Goal: Task Accomplishment & Management: Manage account settings

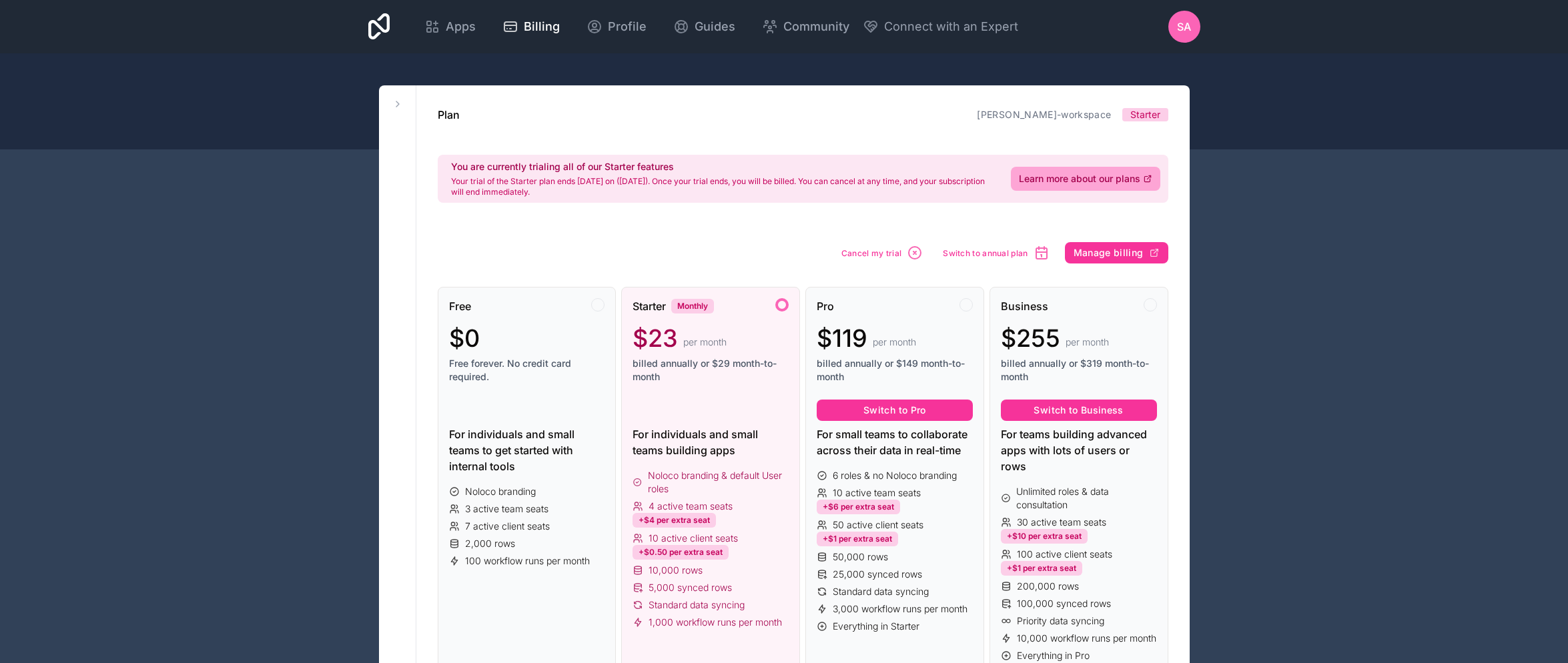
click at [1184, 32] on span "SA" at bounding box center [1184, 27] width 14 height 16
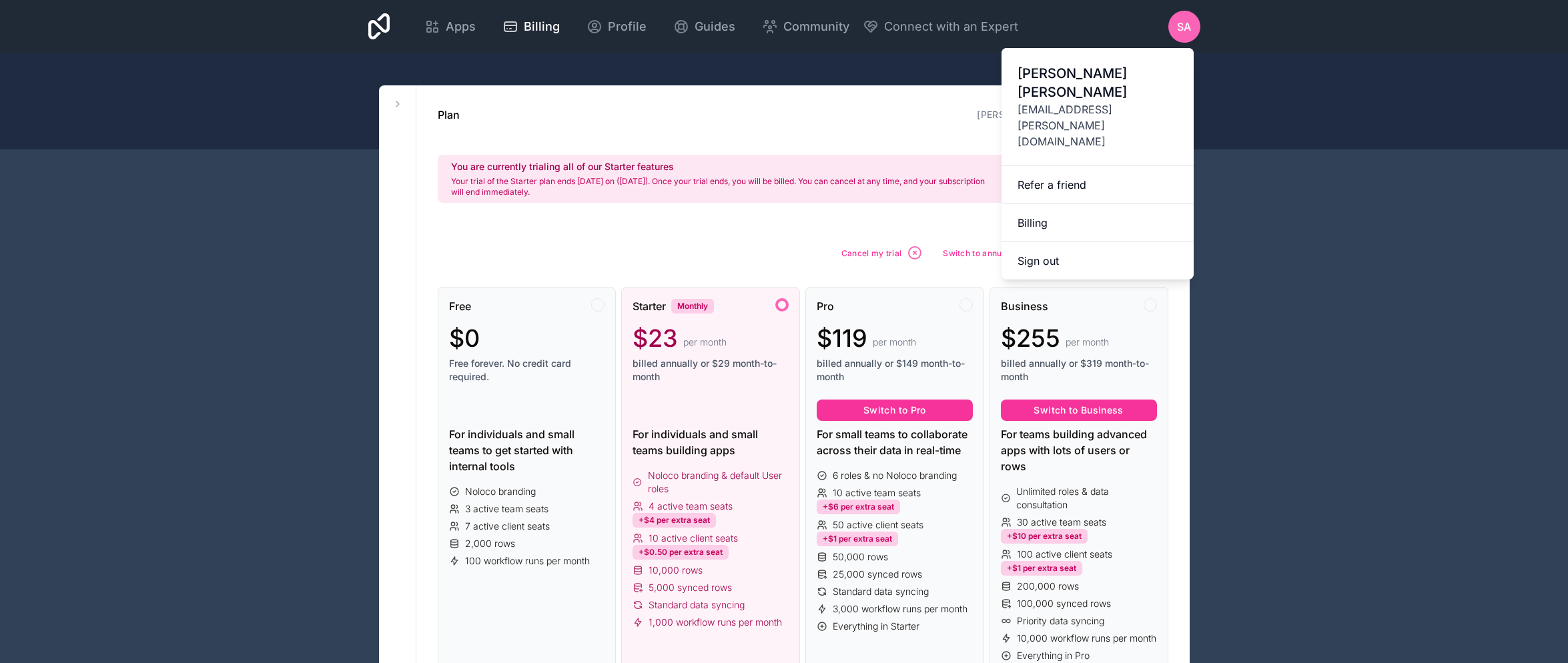
click at [718, 133] on div "Plan [PERSON_NAME]-workspace Starter You are currently trialing all of our Star…" at bounding box center [803, 163] width 731 height 112
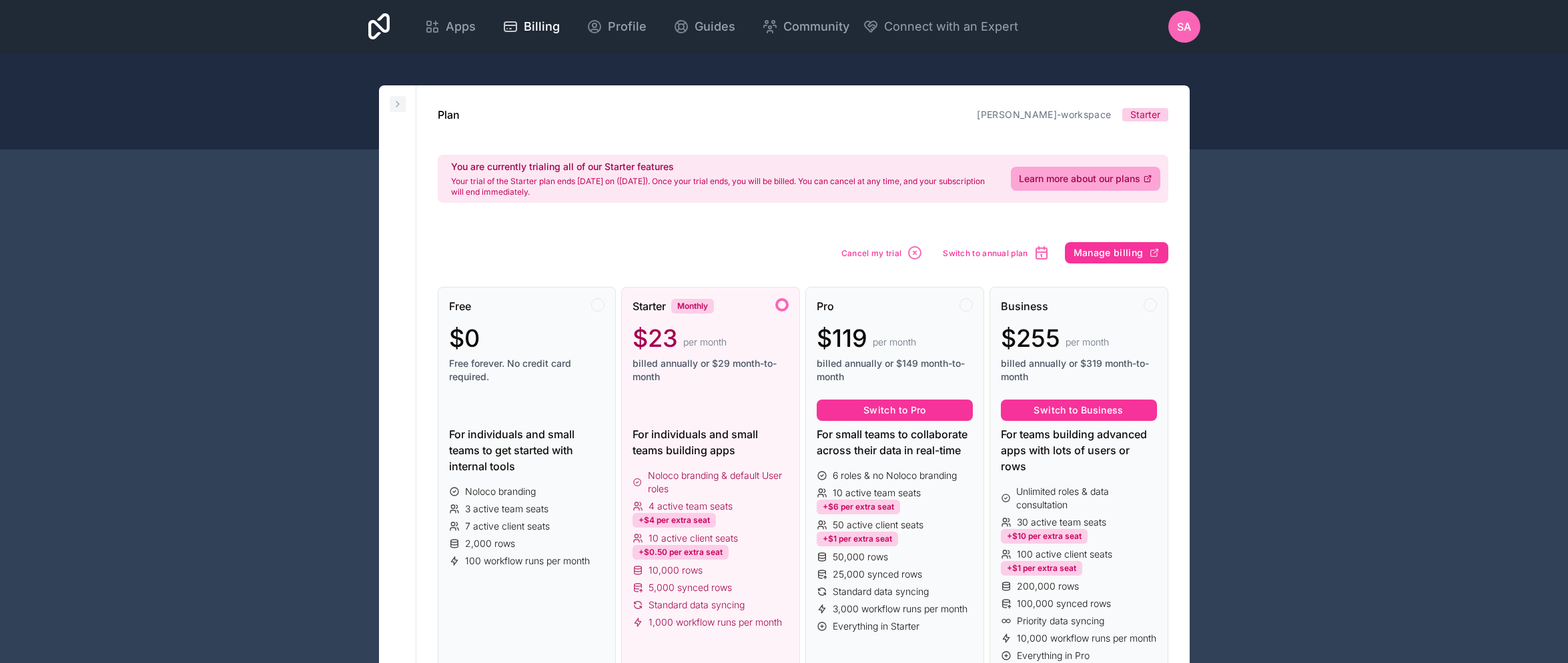
click at [401, 105] on icon at bounding box center [398, 104] width 11 height 11
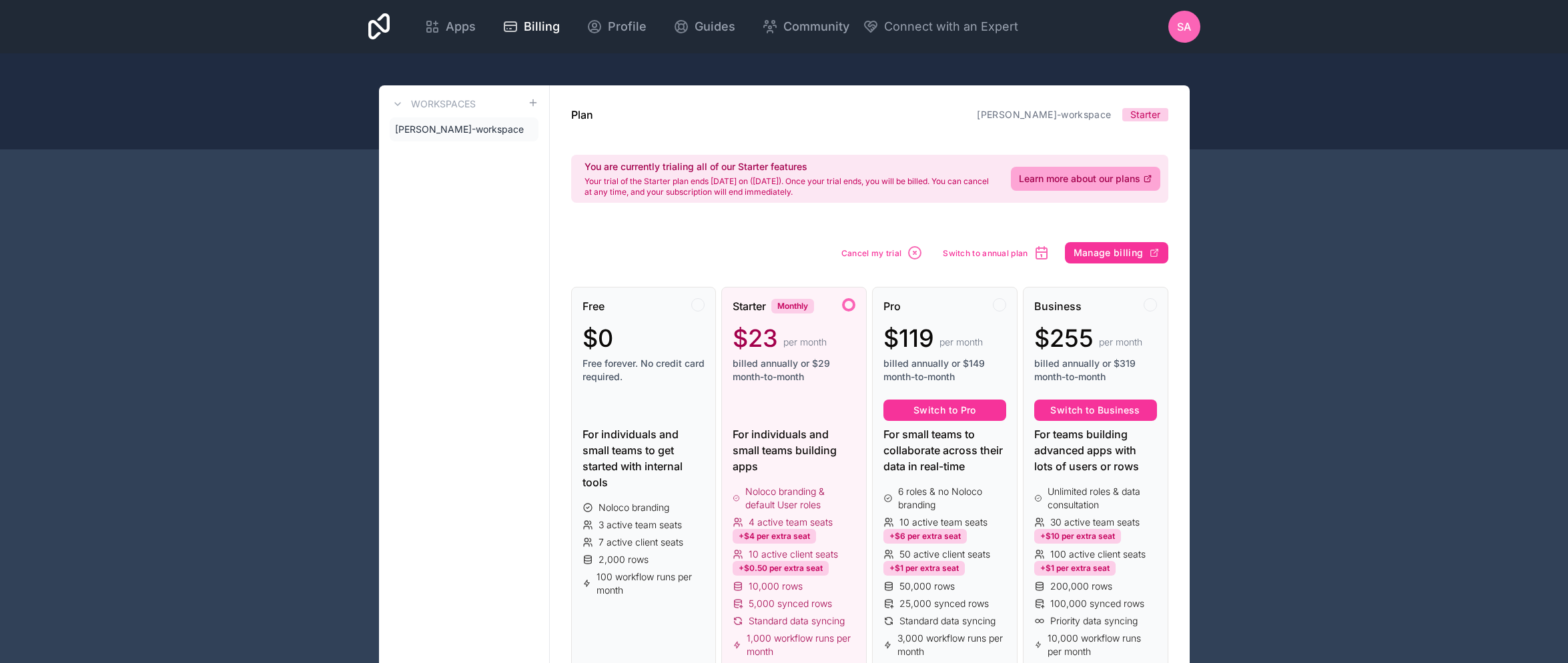
click at [431, 135] on span "[PERSON_NAME]-workspace" at bounding box center [459, 129] width 129 height 13
click at [0, 0] on icon at bounding box center [0, 0] width 0 height 0
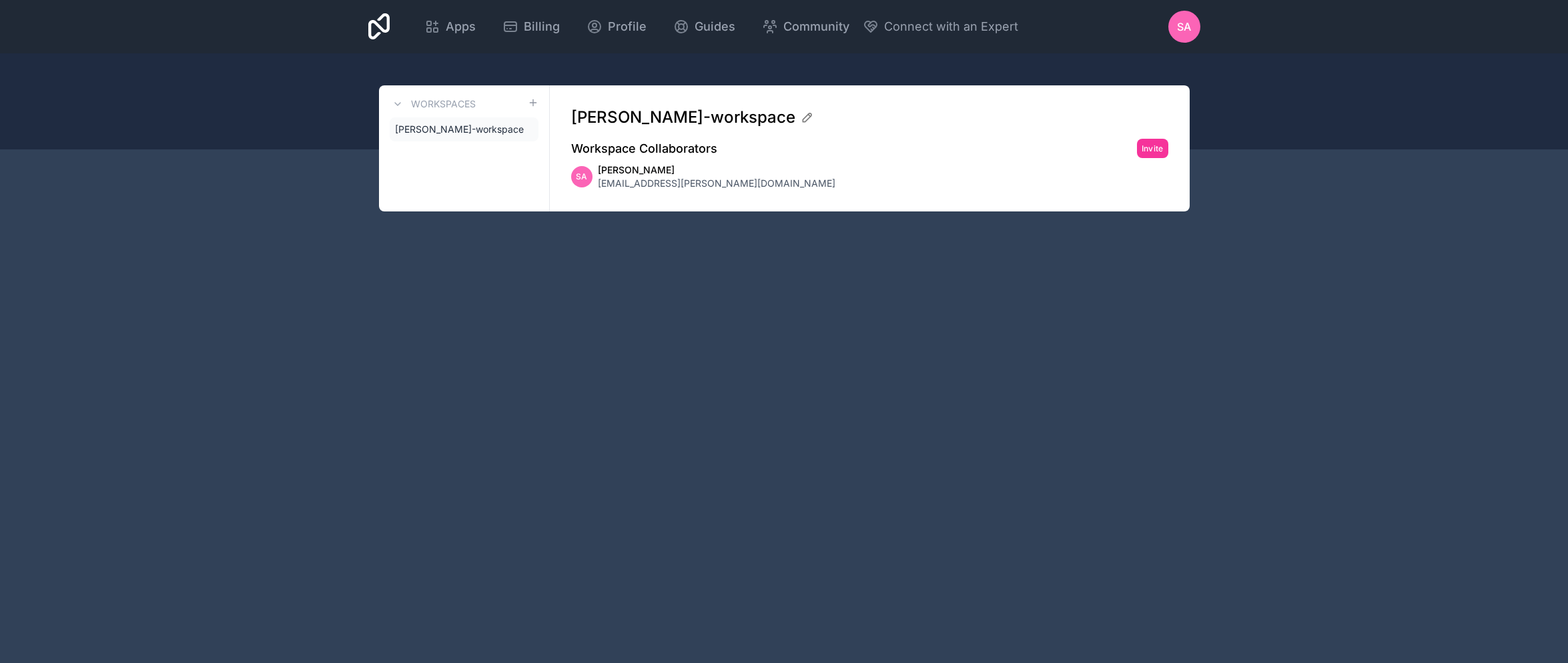
click at [0, 0] on icon at bounding box center [0, 0] width 0 height 0
click at [1191, 24] on span "SA" at bounding box center [1184, 27] width 14 height 16
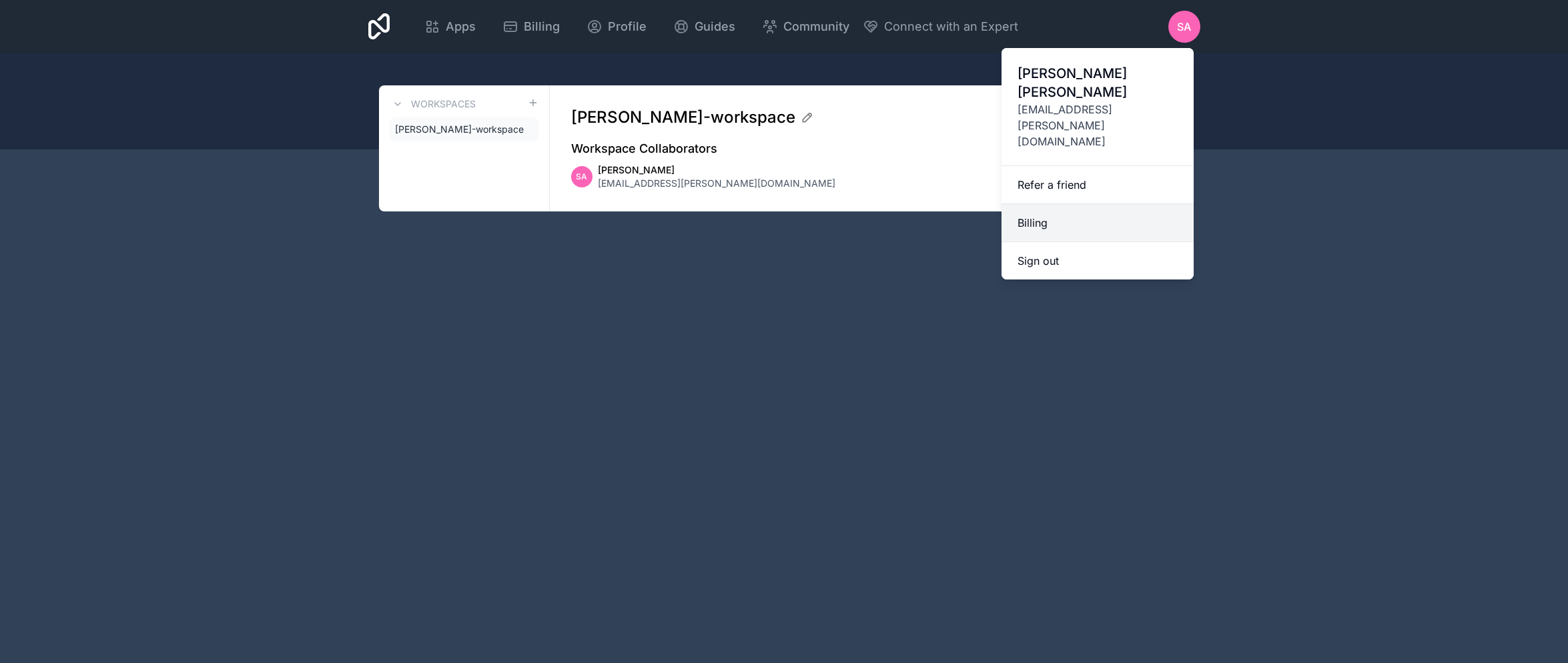
click at [1041, 204] on link "Billing" at bounding box center [1097, 223] width 192 height 38
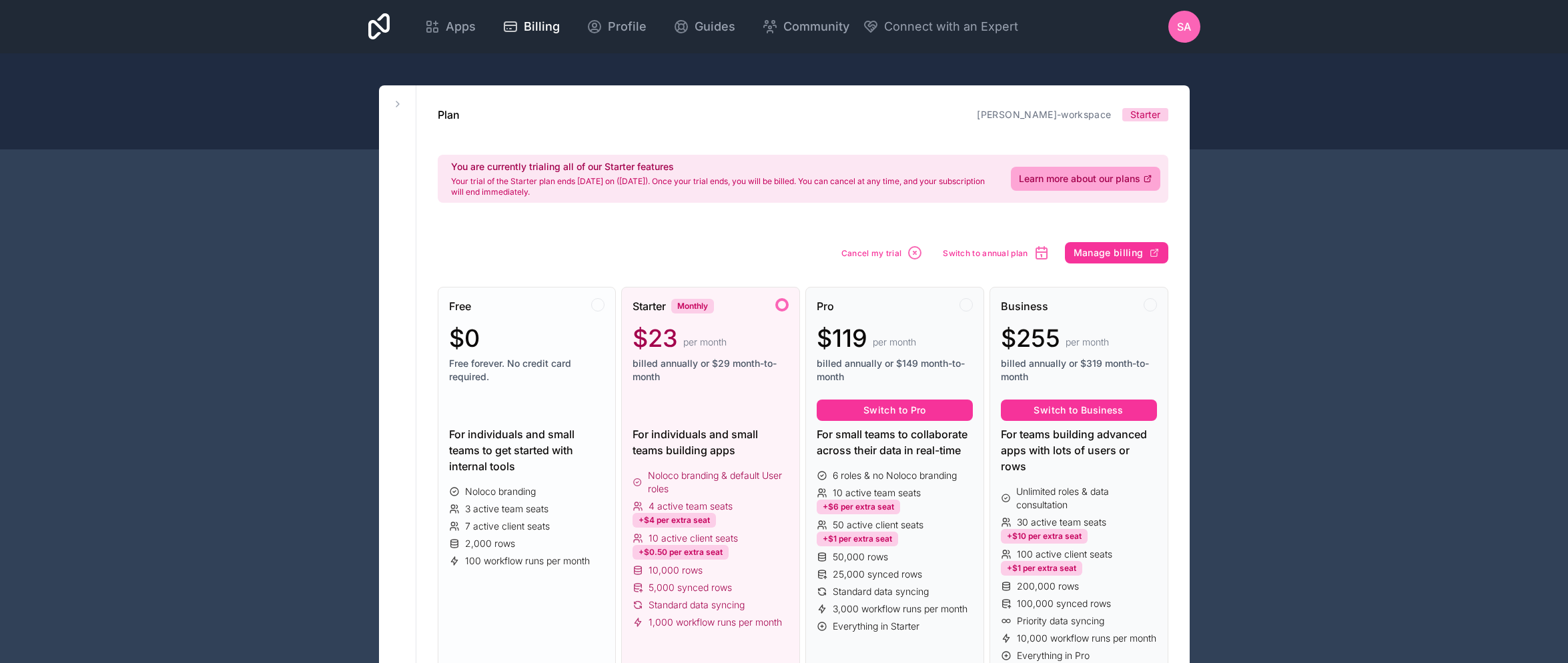
click at [517, 347] on div "$0" at bounding box center [527, 339] width 156 height 27
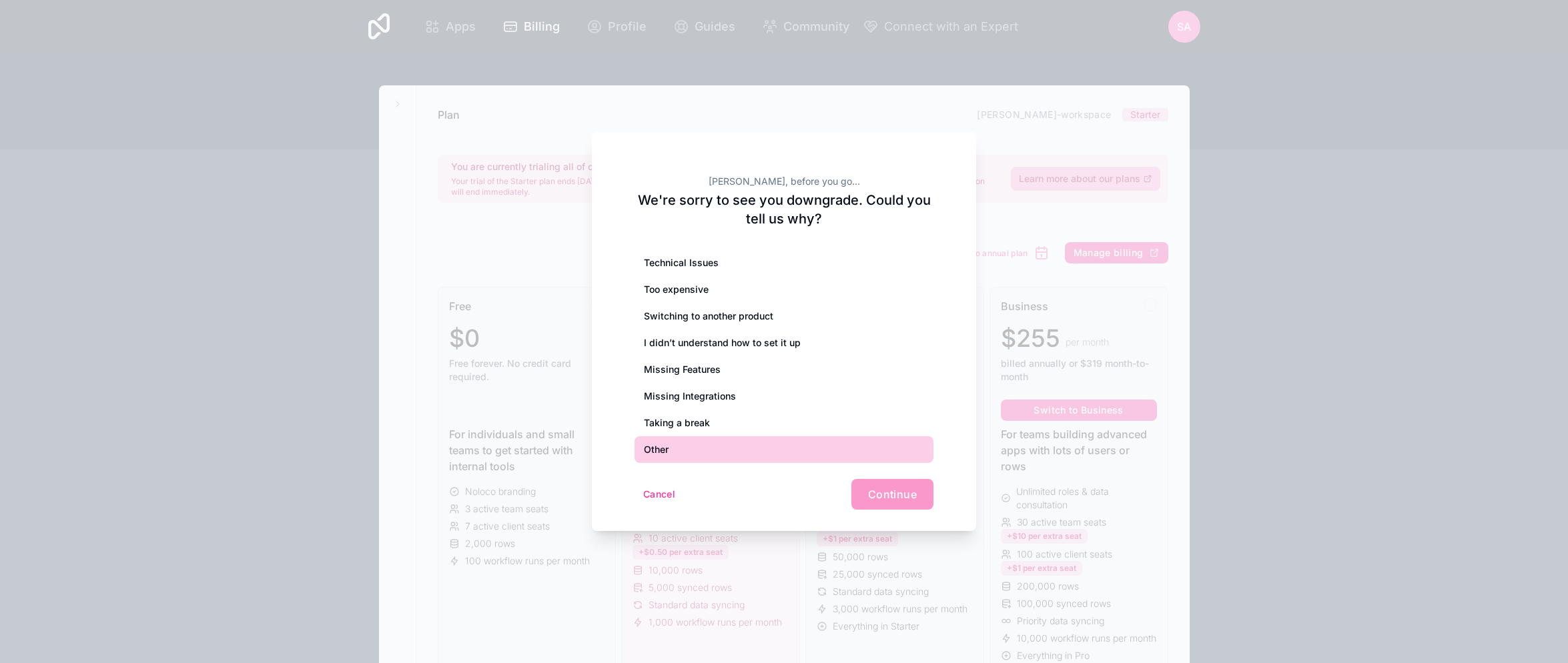
click at [688, 418] on div "Taking a break" at bounding box center [784, 423] width 299 height 27
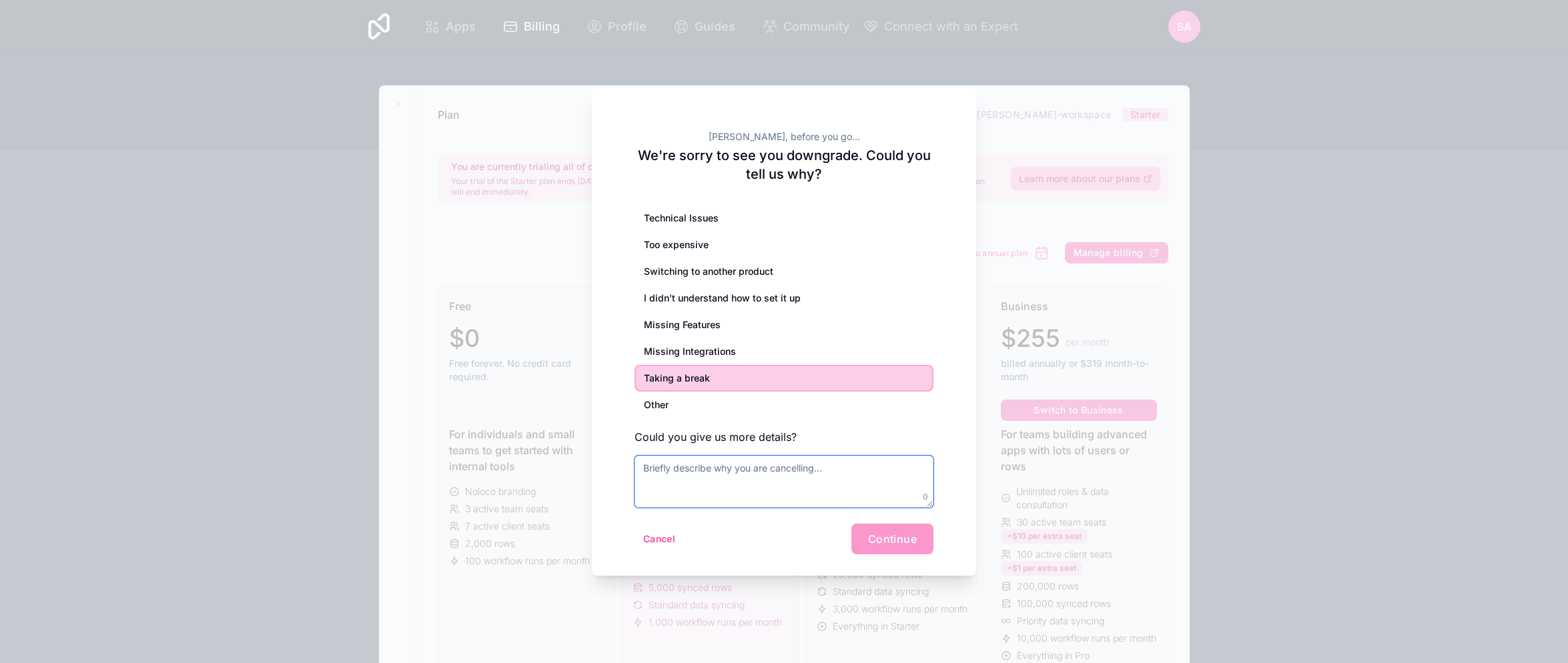
click at [766, 486] on textarea at bounding box center [784, 481] width 299 height 52
type textarea "Not sure if this is the direction I want to go."
click at [903, 545] on span "Continue" at bounding box center [893, 538] width 49 height 13
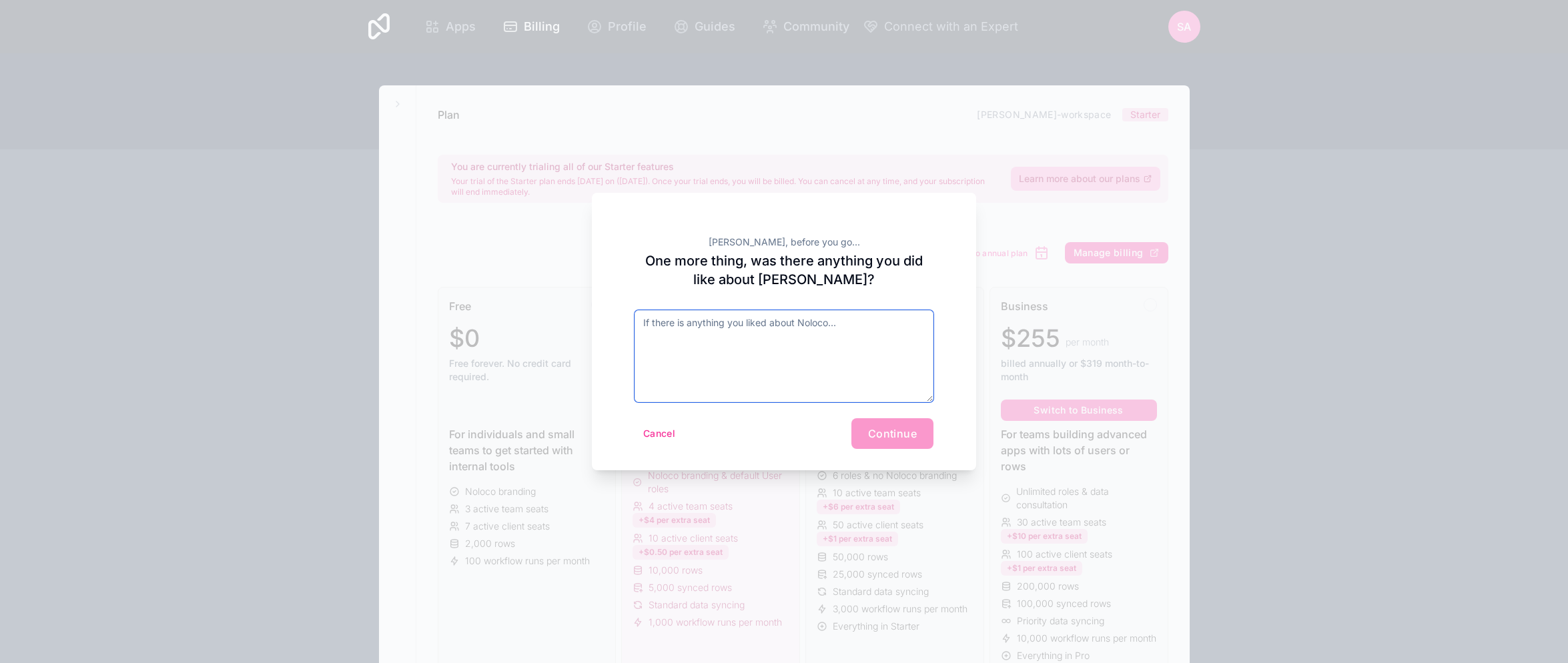
click at [733, 343] on textarea at bounding box center [784, 356] width 299 height 92
type textarea "The interface and ease of use if fantastic."
click at [907, 429] on span "Continue" at bounding box center [893, 433] width 49 height 13
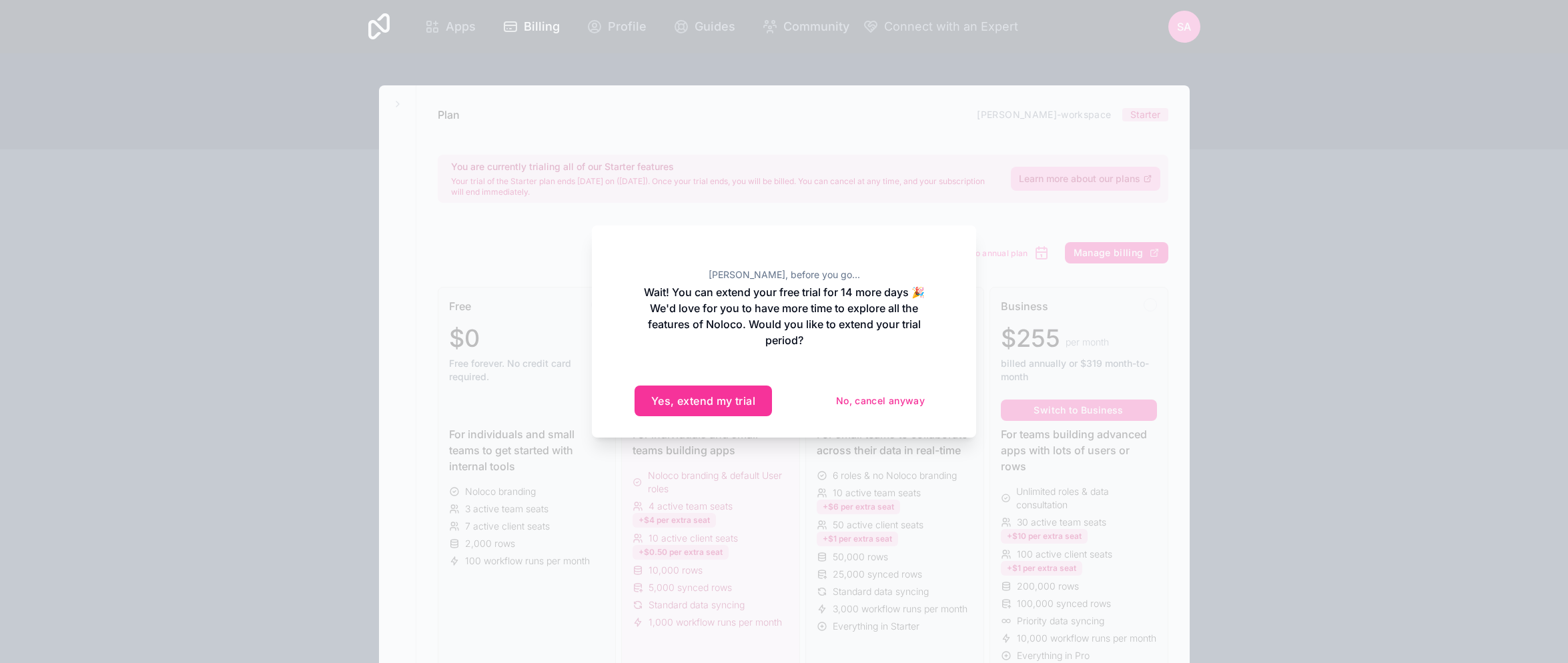
click at [892, 404] on button "No, cancel anyway" at bounding box center [880, 400] width 106 height 21
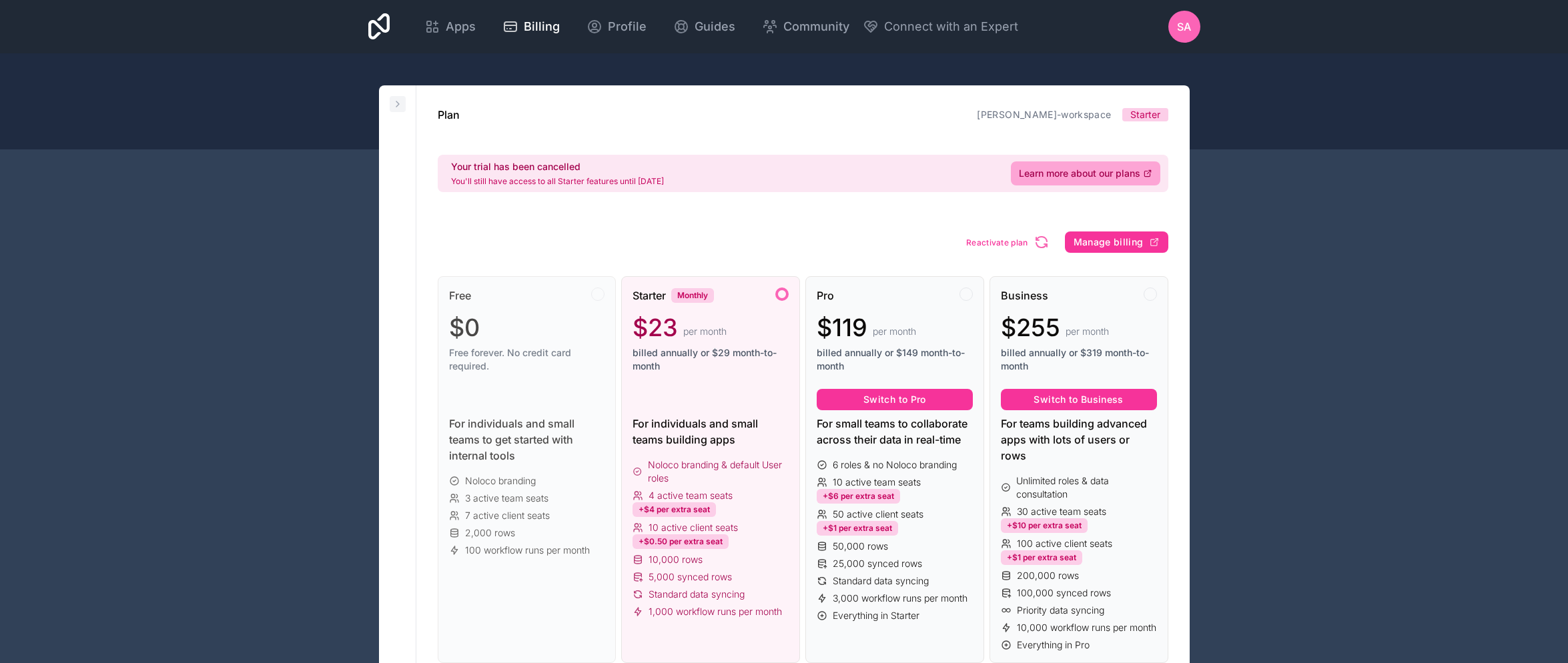
click at [396, 107] on icon at bounding box center [397, 103] width 2 height 6
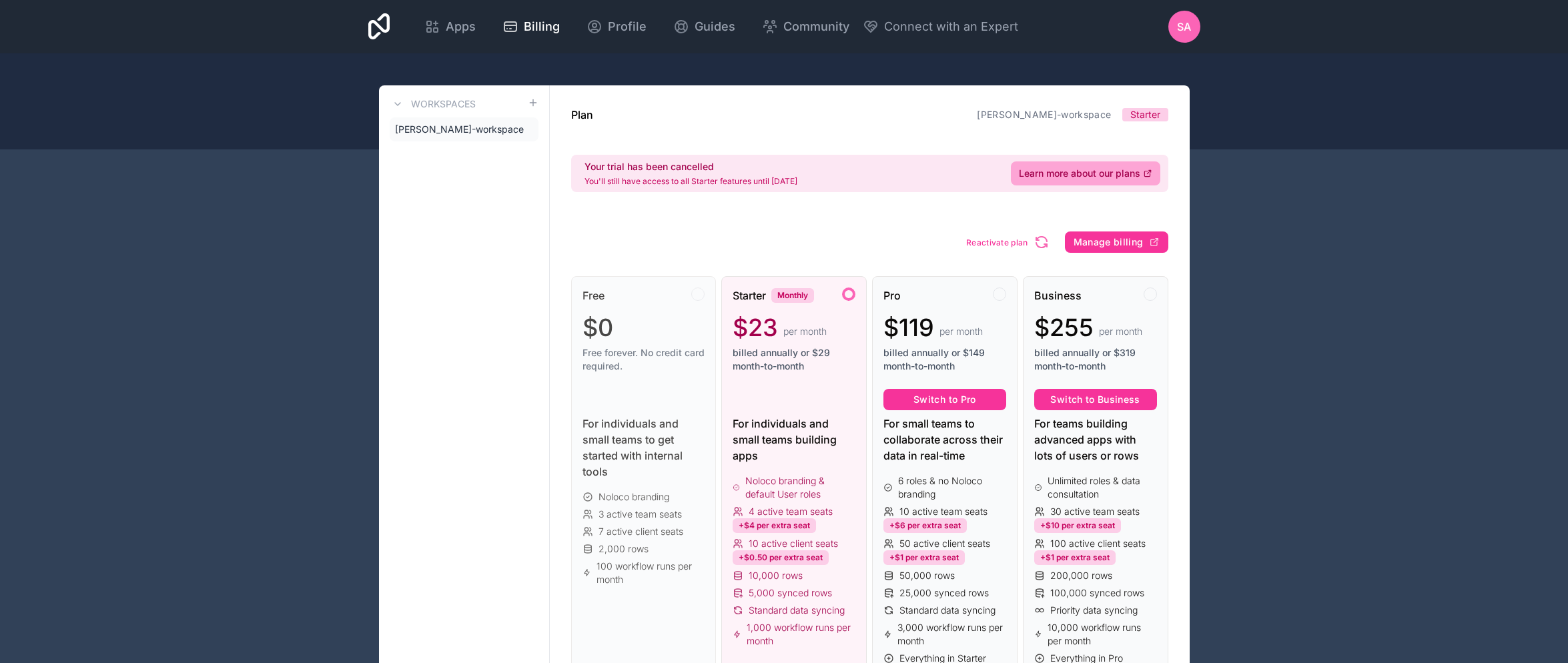
click at [1187, 25] on span "SA" at bounding box center [1184, 27] width 14 height 16
click at [1330, 72] on div at bounding box center [784, 102] width 1568 height 96
